Goal: Register for event/course: Register for event/course

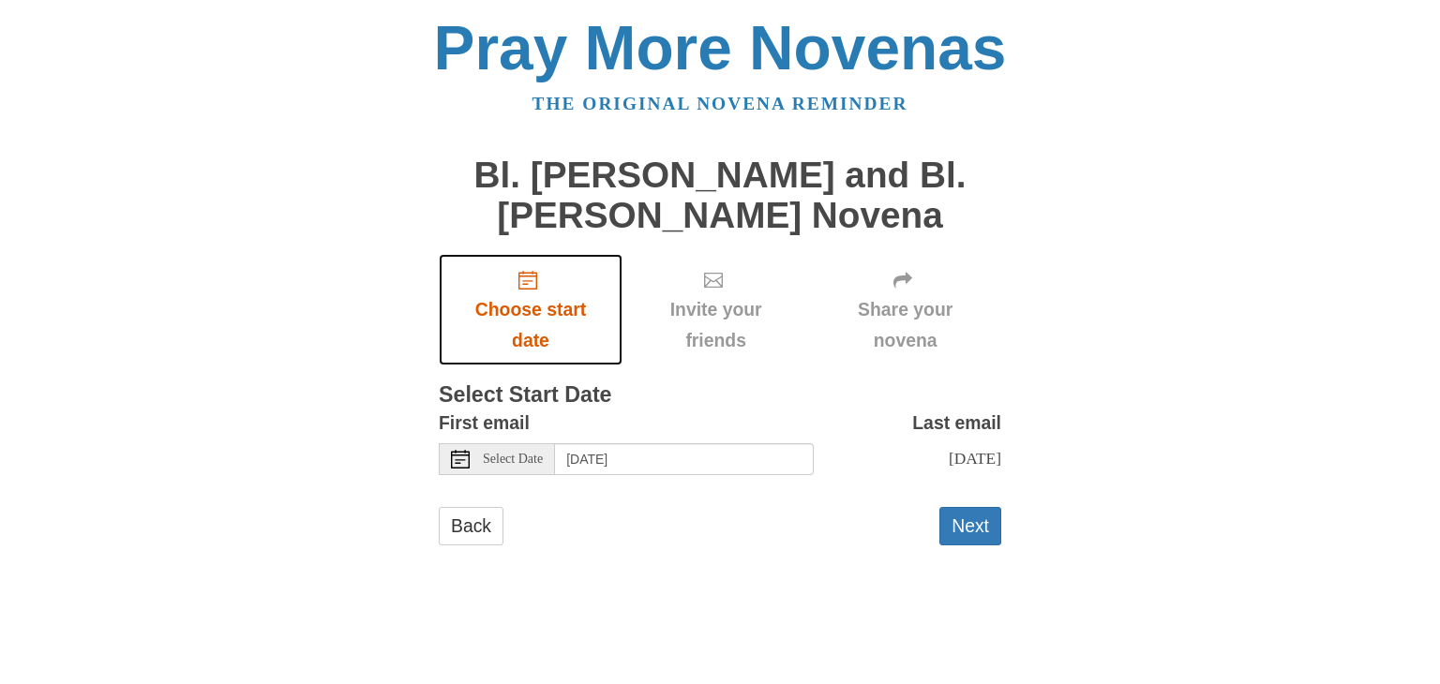
click at [530, 289] on use "Choose start date" at bounding box center [527, 280] width 19 height 19
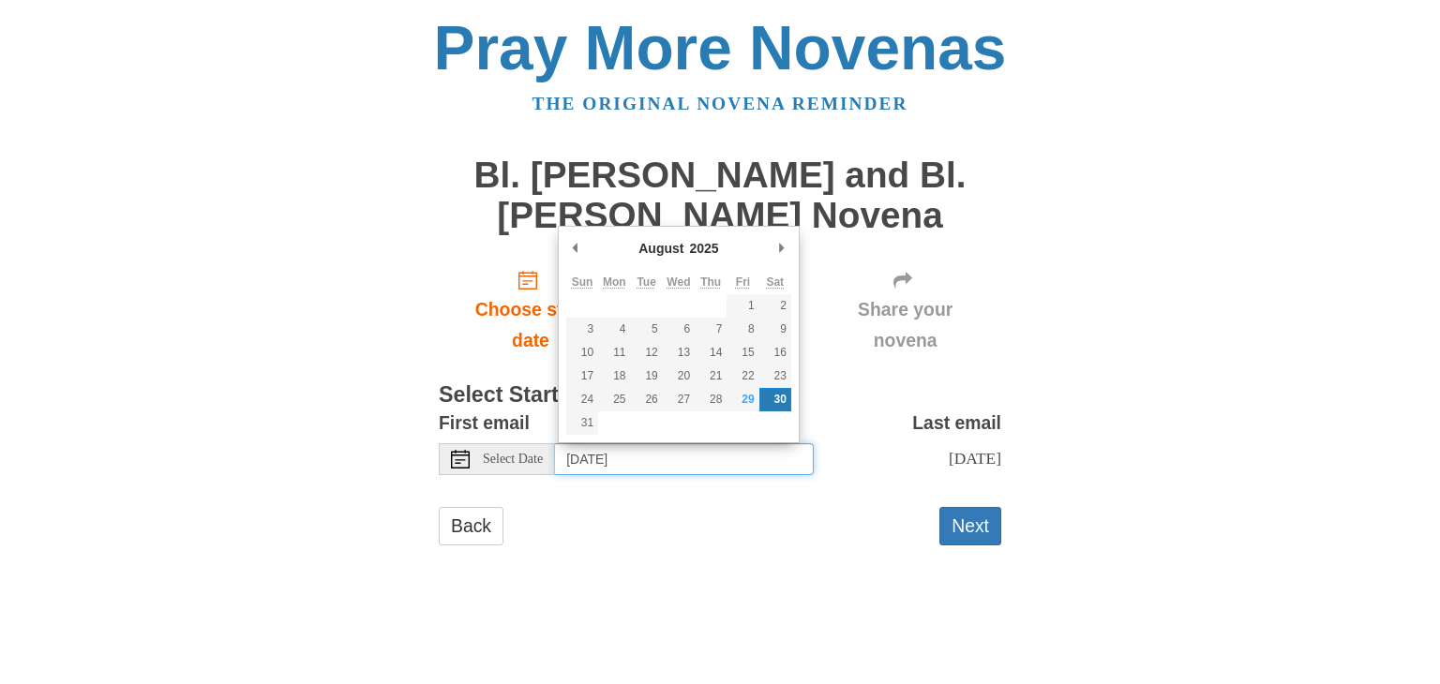
click at [736, 456] on input "Saturday, August 30th" at bounding box center [684, 459] width 259 height 32
type input "Friday, August 29th"
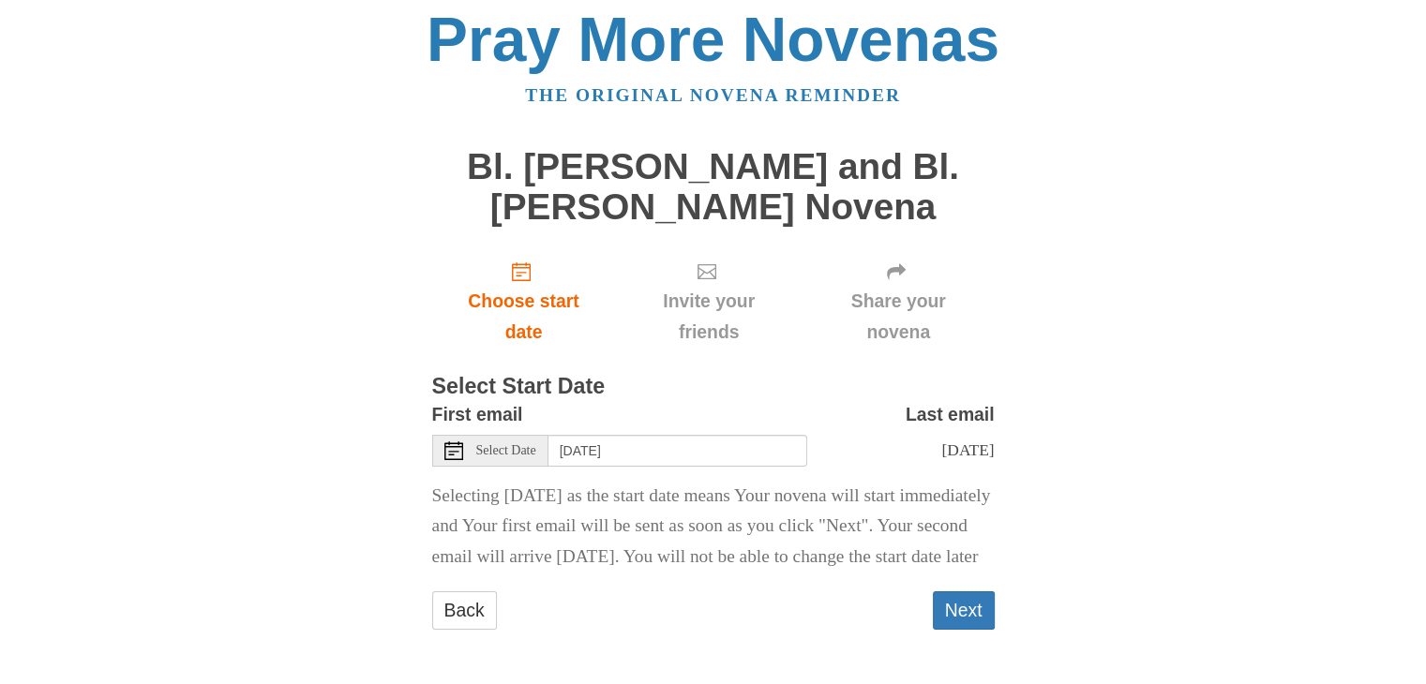
scroll to position [38, 0]
click at [955, 606] on button "Next" at bounding box center [964, 610] width 62 height 38
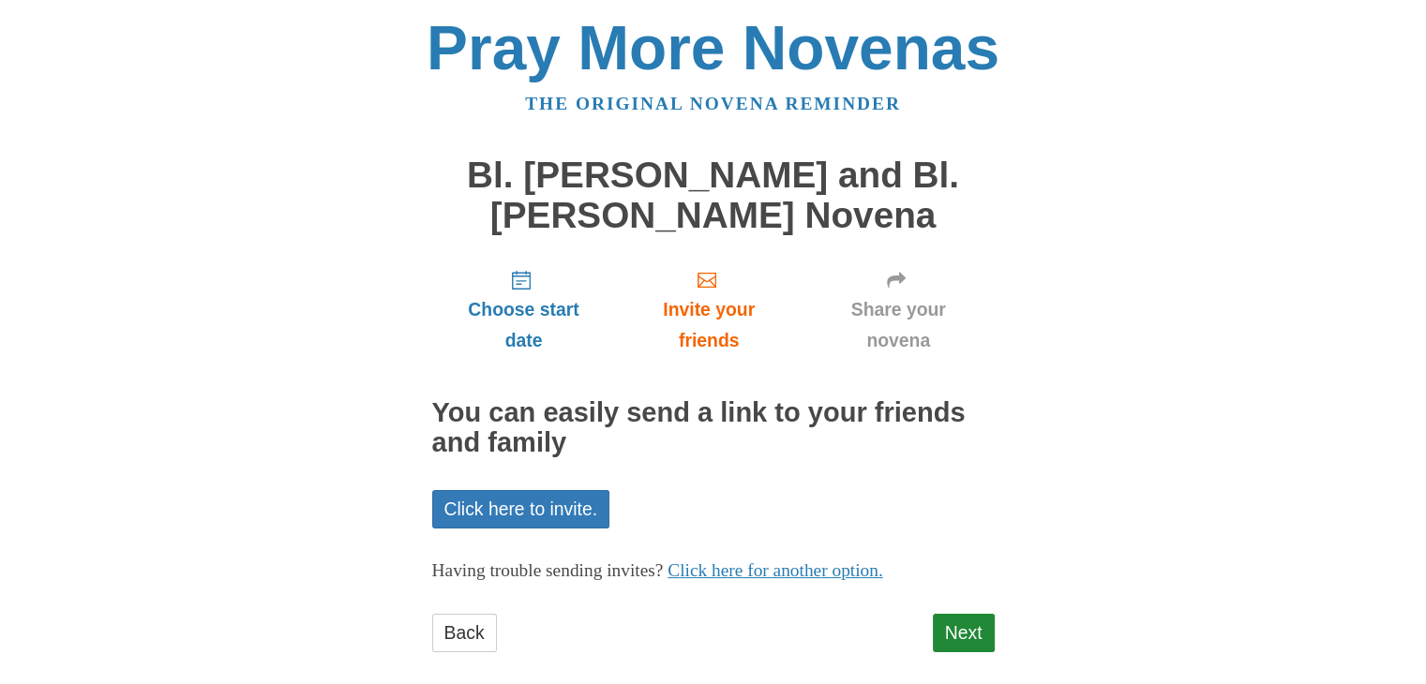
scroll to position [22, 0]
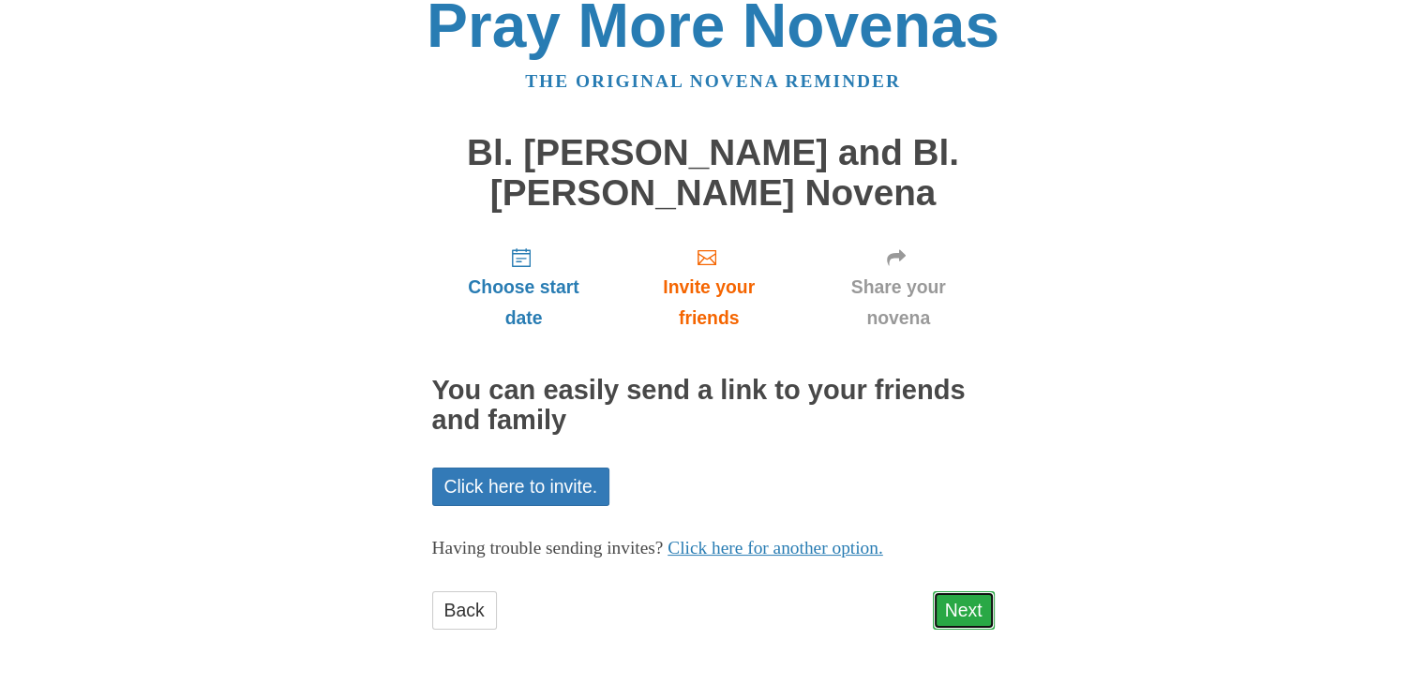
click at [962, 616] on link "Next" at bounding box center [964, 610] width 62 height 38
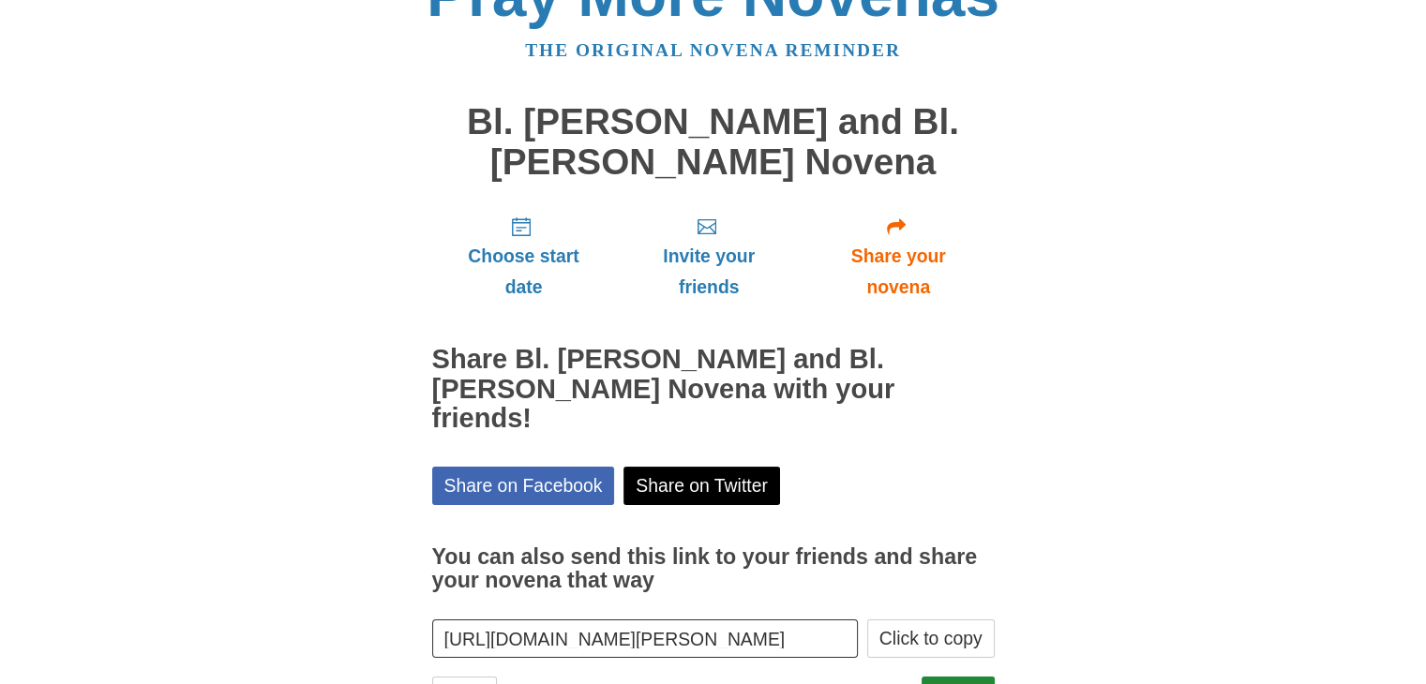
scroll to position [108, 0]
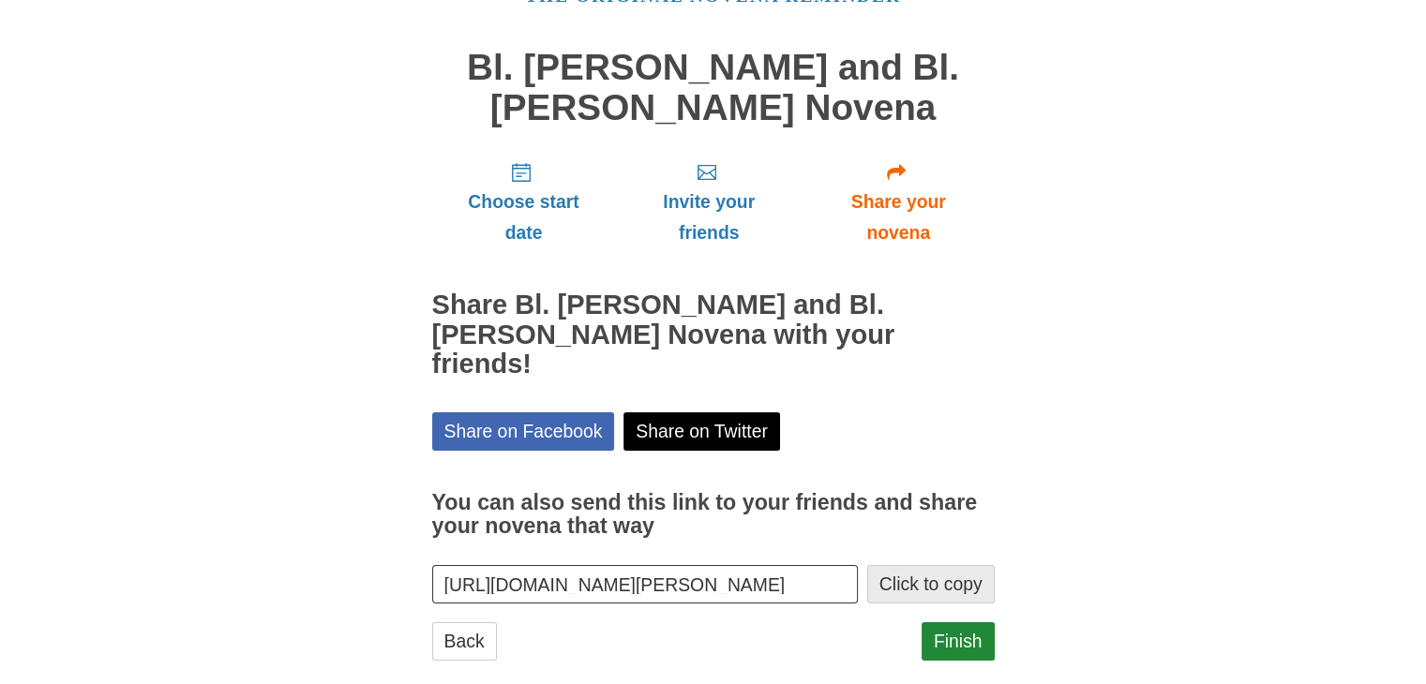
click at [944, 565] on button "Click to copy" at bounding box center [930, 584] width 127 height 38
click at [972, 622] on link "Finish" at bounding box center [957, 641] width 73 height 38
